Goal: Task Accomplishment & Management: Use online tool/utility

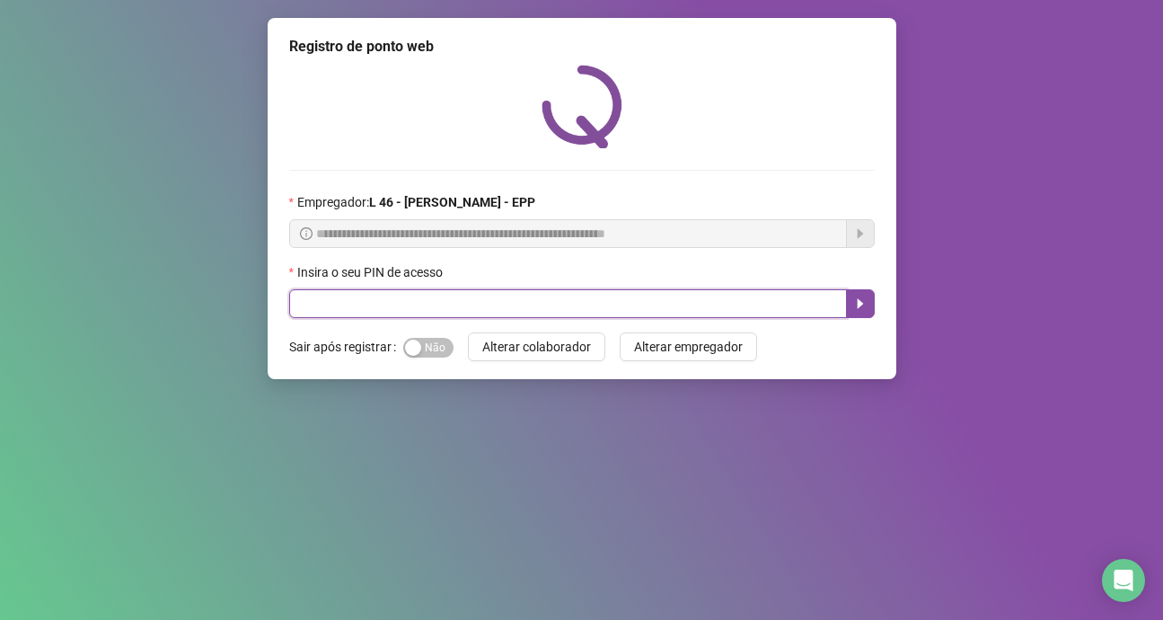
click at [341, 299] on input "text" at bounding box center [568, 303] width 558 height 29
type input "*****"
click at [855, 306] on icon "caret-right" at bounding box center [861, 303] width 14 height 14
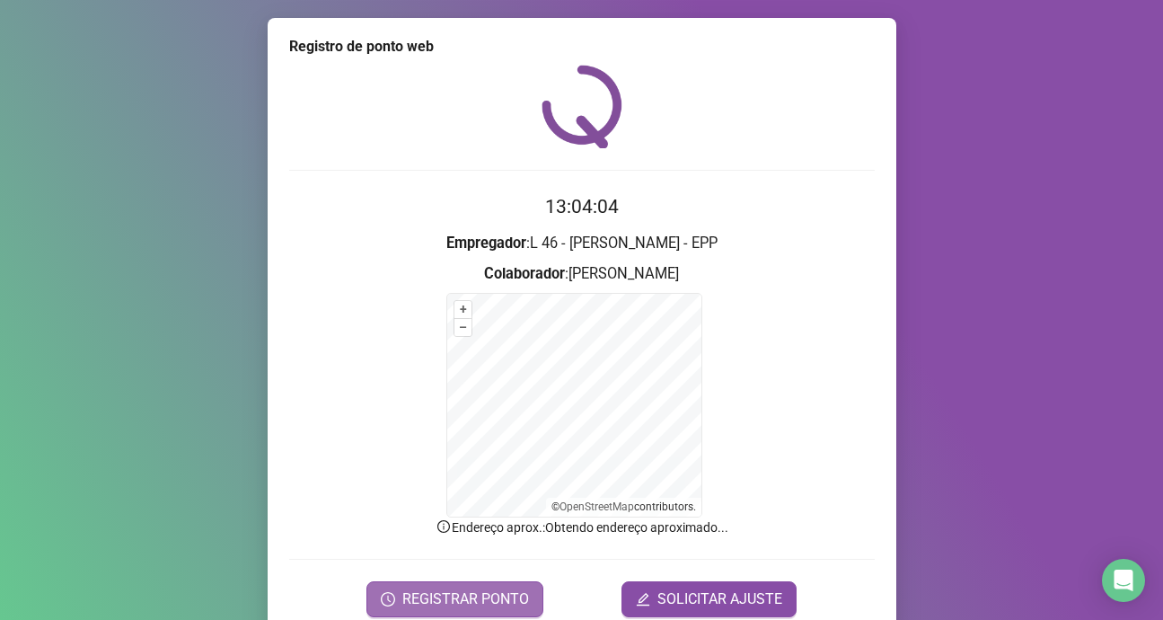
click at [435, 585] on button "REGISTRAR PONTO" at bounding box center [455, 599] width 177 height 36
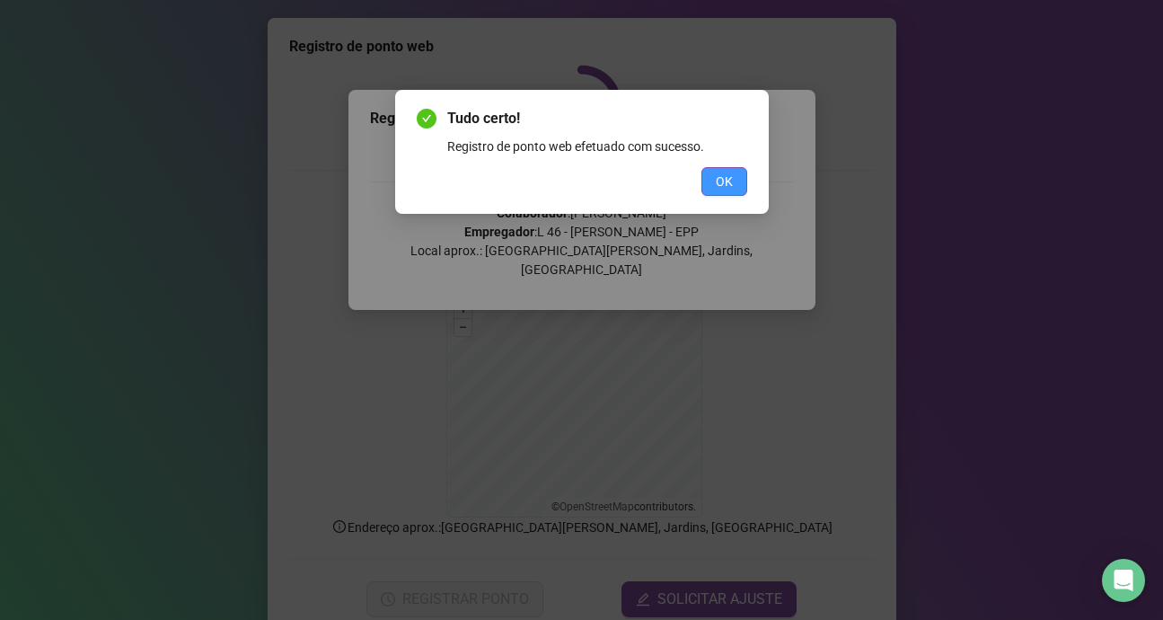
click at [733, 173] on button "OK" at bounding box center [725, 181] width 46 height 29
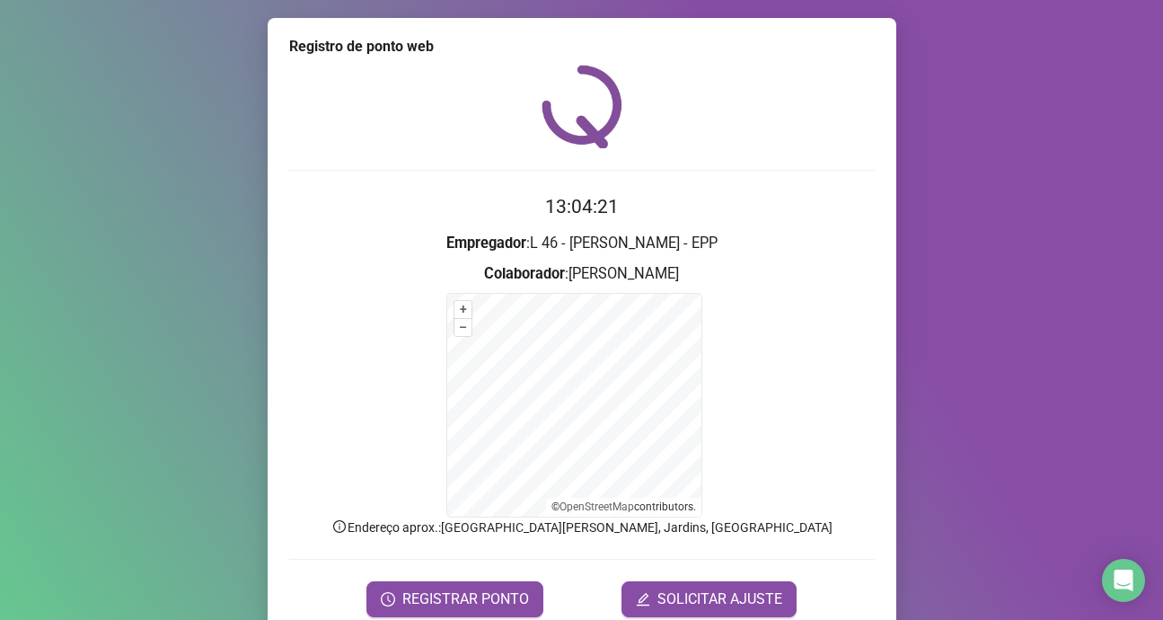
click at [968, 141] on div "Registro de ponto web 13:04:21 Empregador : L 46 - [PERSON_NAME] - EPP Colabora…" at bounding box center [581, 310] width 1163 height 620
